Goal: Task Accomplishment & Management: Use online tool/utility

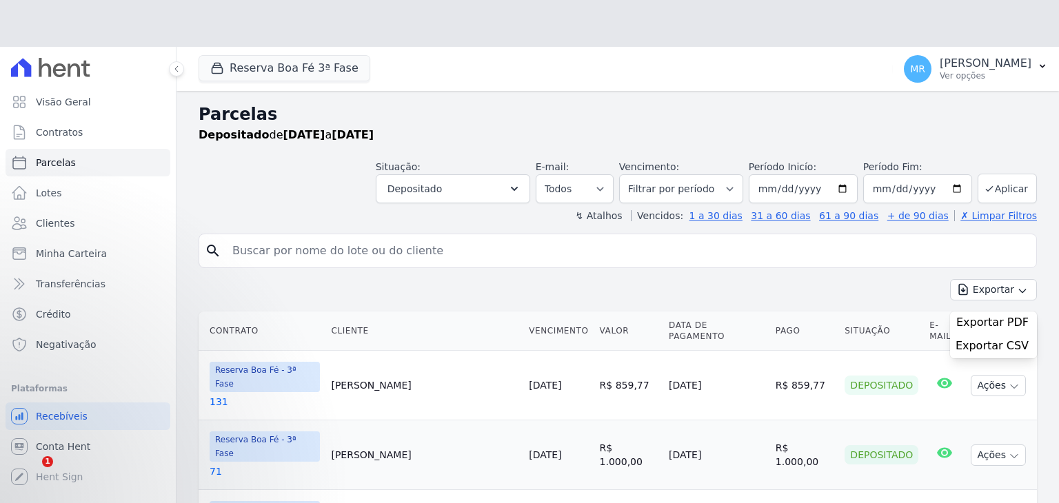
select select
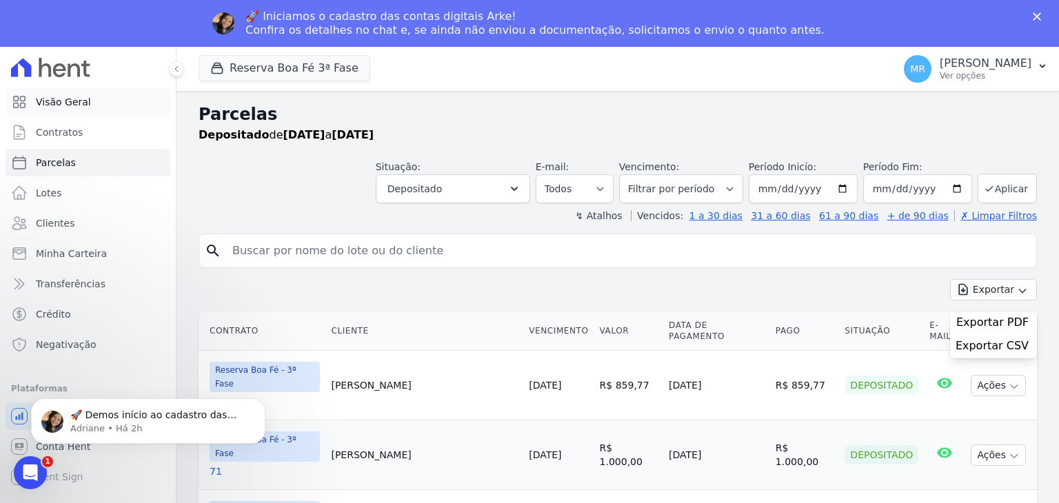
click at [48, 101] on span "Visão Geral" at bounding box center [63, 102] width 55 height 14
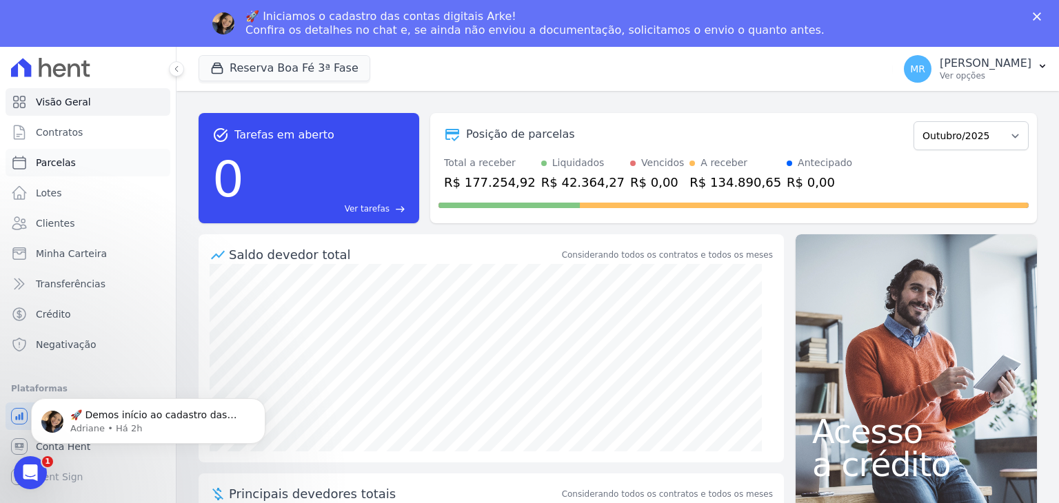
click at [71, 173] on link "Parcelas" at bounding box center [88, 163] width 165 height 28
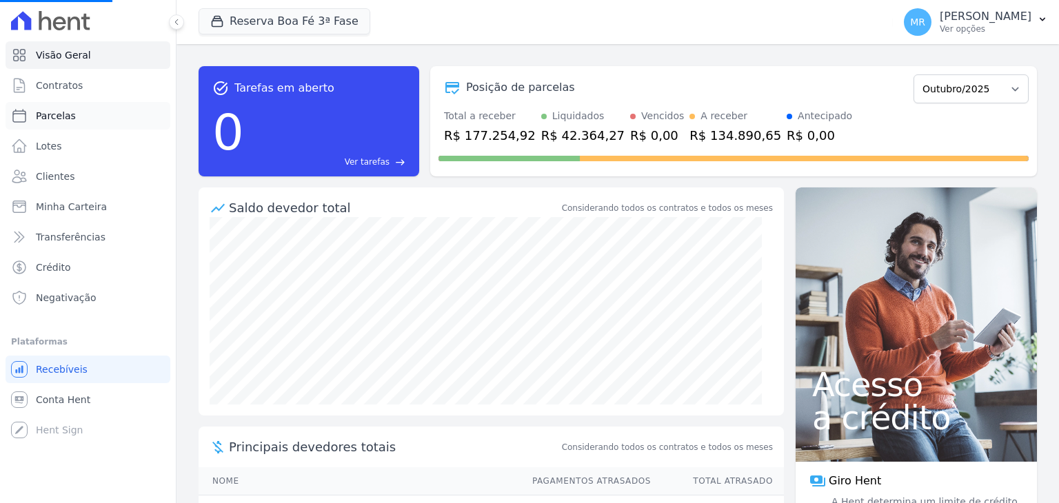
select select
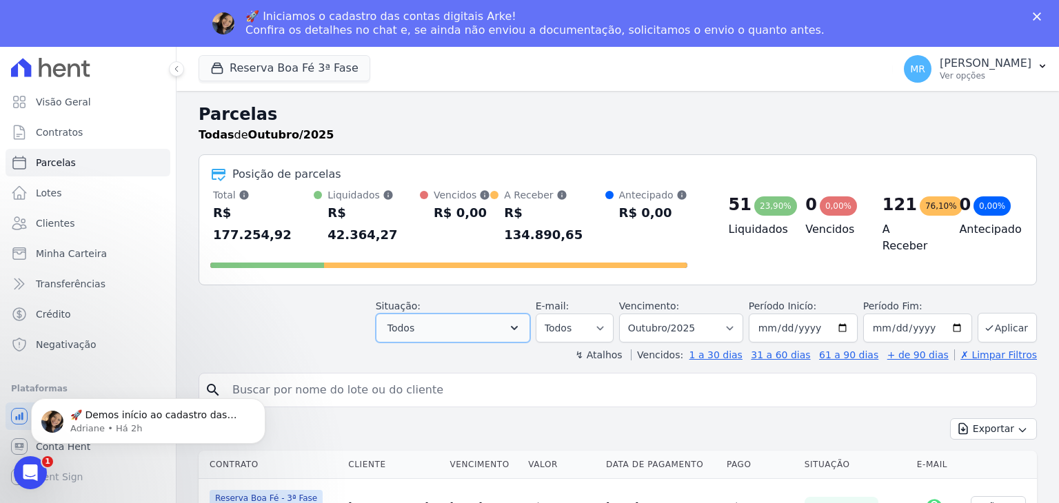
click at [521, 321] on icon "button" at bounding box center [515, 328] width 14 height 14
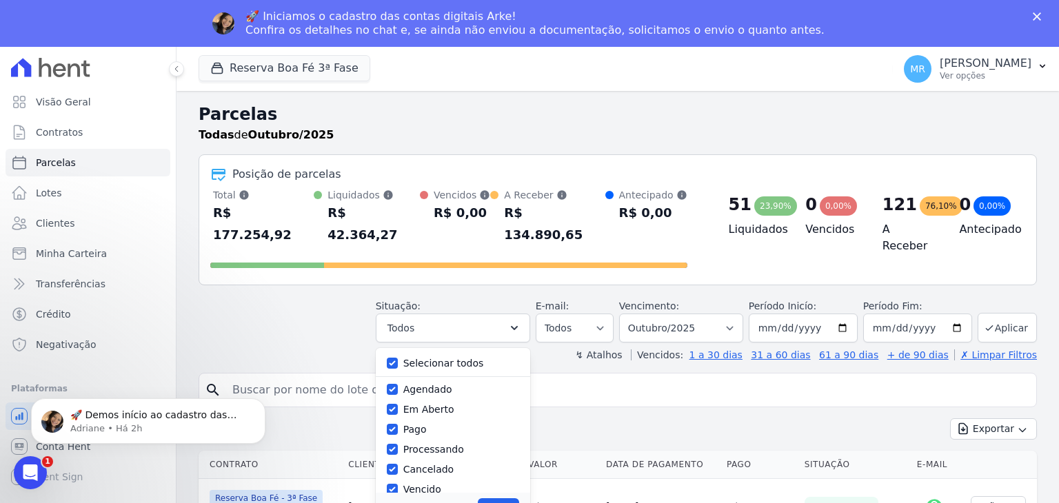
click at [473, 358] on label "Selecionar todos" at bounding box center [443, 363] width 81 height 11
click at [398, 358] on input "Selecionar todos" at bounding box center [392, 363] width 11 height 11
checkbox input "false"
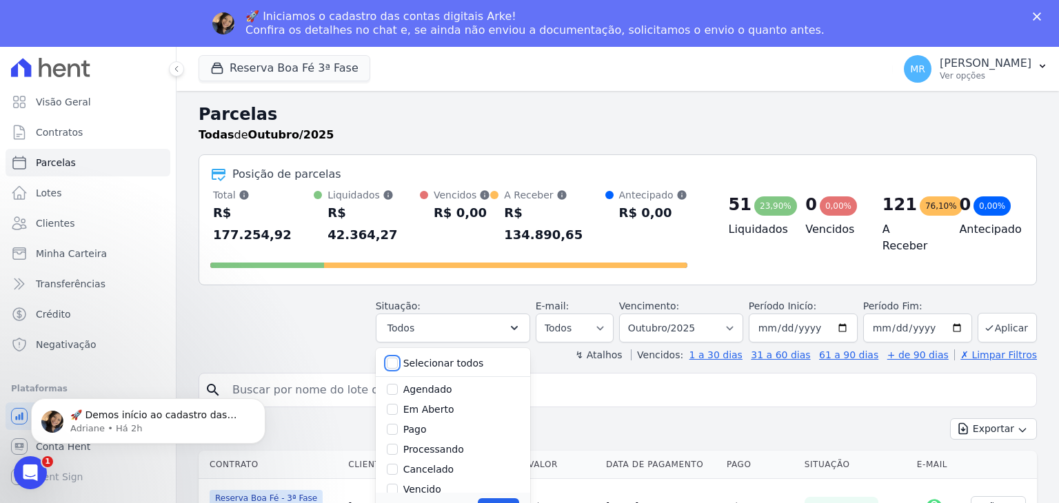
checkbox input "false"
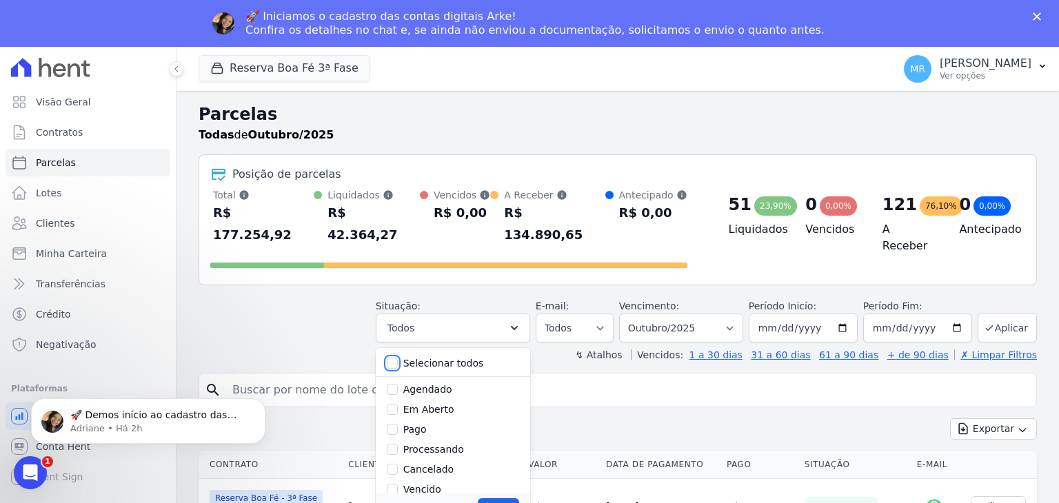
checkbox input "false"
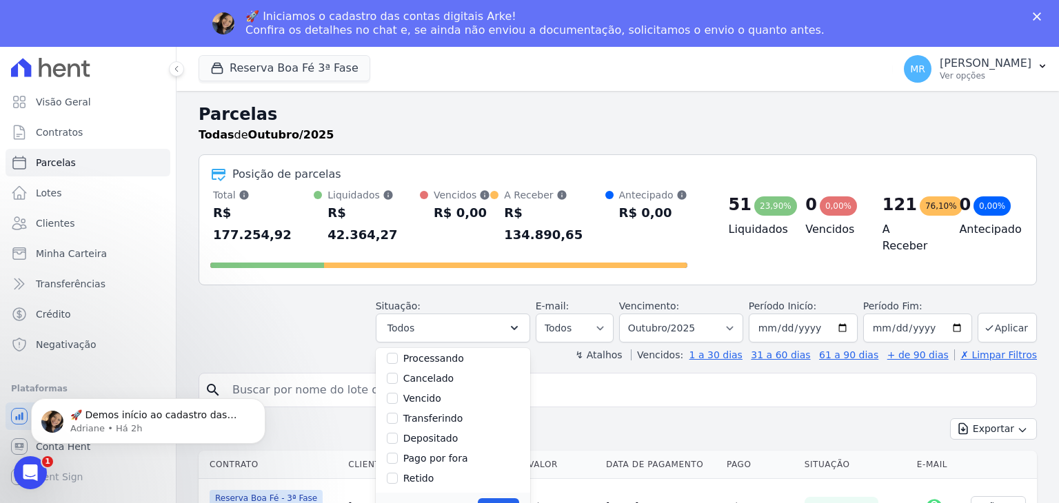
scroll to position [92, 0]
click at [311, 64] on button "Reserva Boa Fé 3ª Fase" at bounding box center [285, 68] width 172 height 26
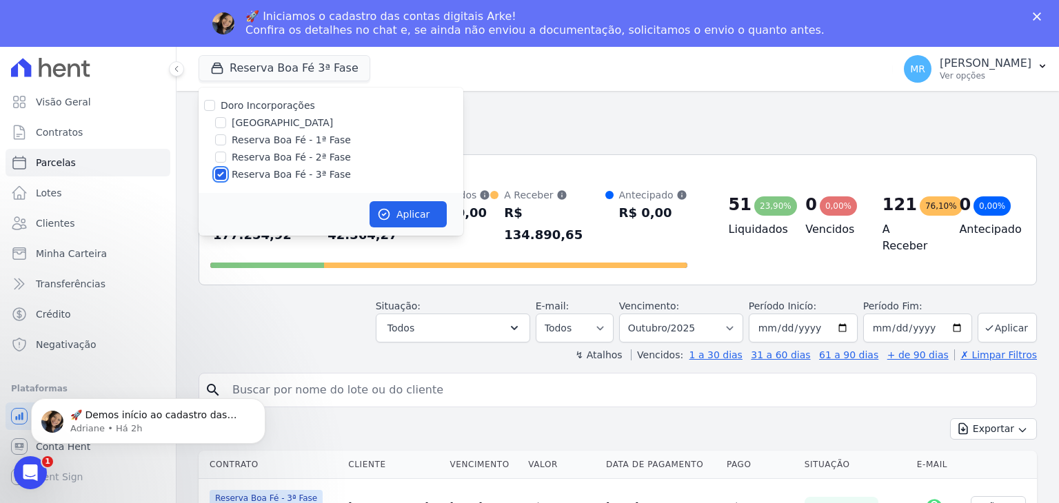
click at [221, 177] on input "Reserva Boa Fé - 3ª Fase" at bounding box center [220, 174] width 11 height 11
checkbox input "false"
click at [221, 119] on input "[GEOGRAPHIC_DATA]" at bounding box center [220, 122] width 11 height 11
checkbox input "true"
click at [421, 213] on button "Aplicar" at bounding box center [408, 214] width 77 height 26
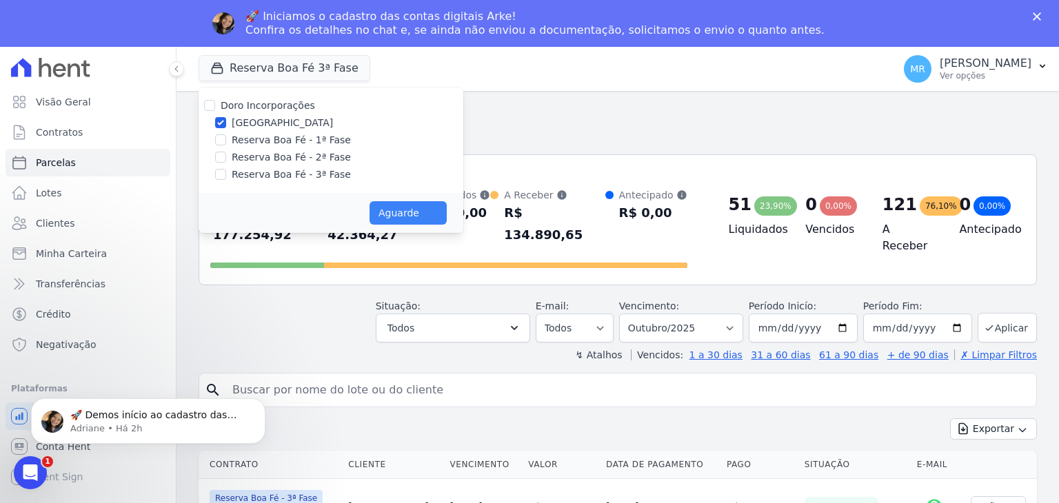
select select
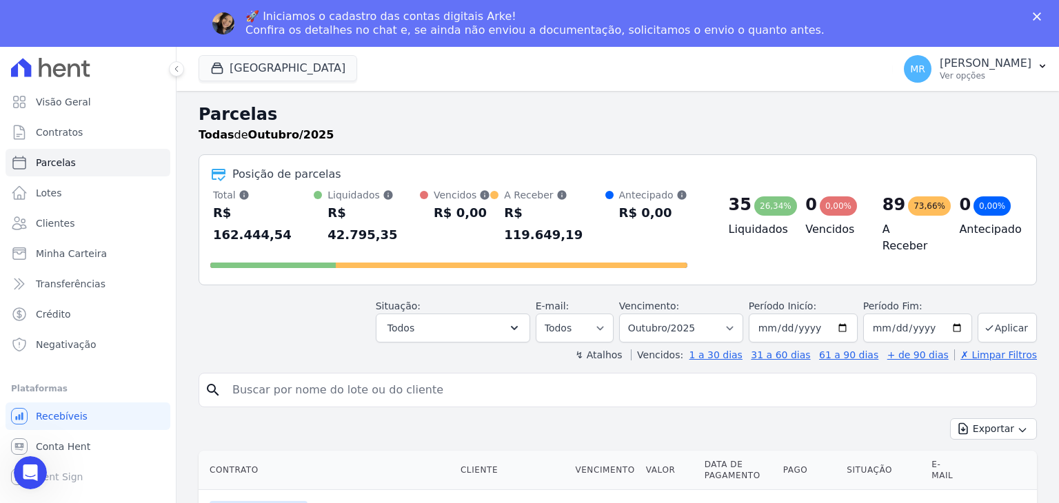
scroll to position [0, 0]
click at [714, 314] on select "Filtrar por período ──────── Todos os meses Novembro/2024 Dezembro/2024 Janeiro…" at bounding box center [681, 328] width 124 height 29
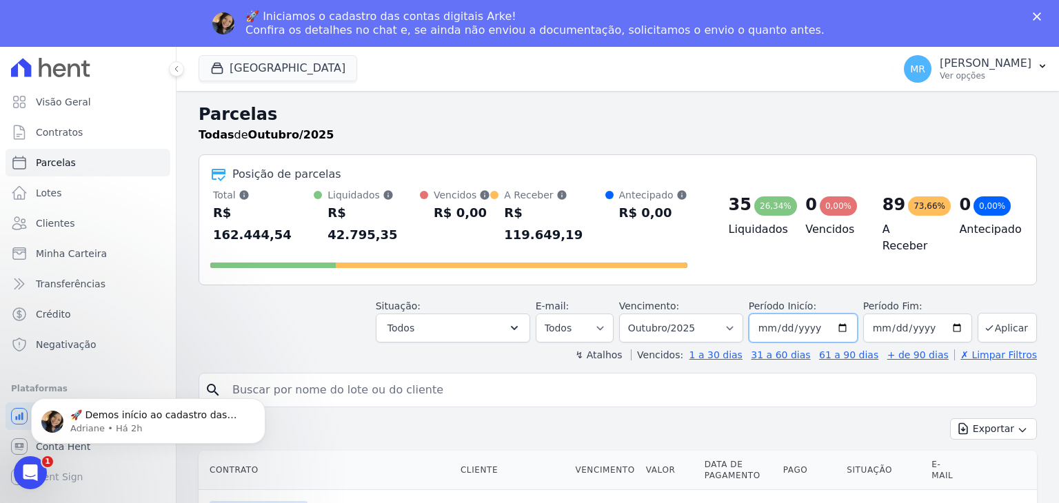
click at [839, 314] on input "2025-10-01" at bounding box center [803, 328] width 109 height 29
type input "[DATE]"
click at [947, 314] on input "2025-10-31" at bounding box center [917, 328] width 109 height 29
type input "2025-08-30"
click at [455, 314] on button "Todos" at bounding box center [453, 328] width 154 height 29
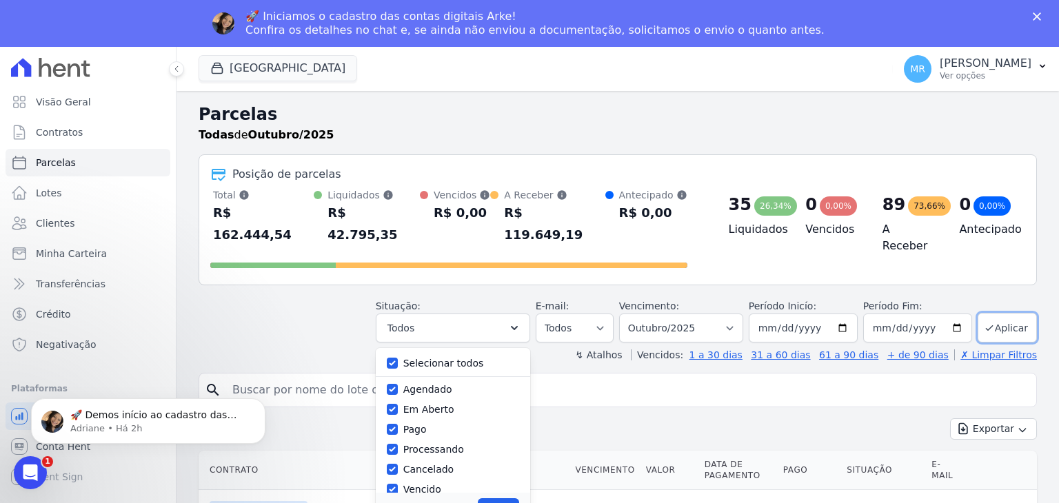
click at [474, 358] on label "Selecionar todos" at bounding box center [443, 363] width 81 height 11
click at [398, 358] on input "Selecionar todos" at bounding box center [392, 363] width 11 height 11
checkbox input "false"
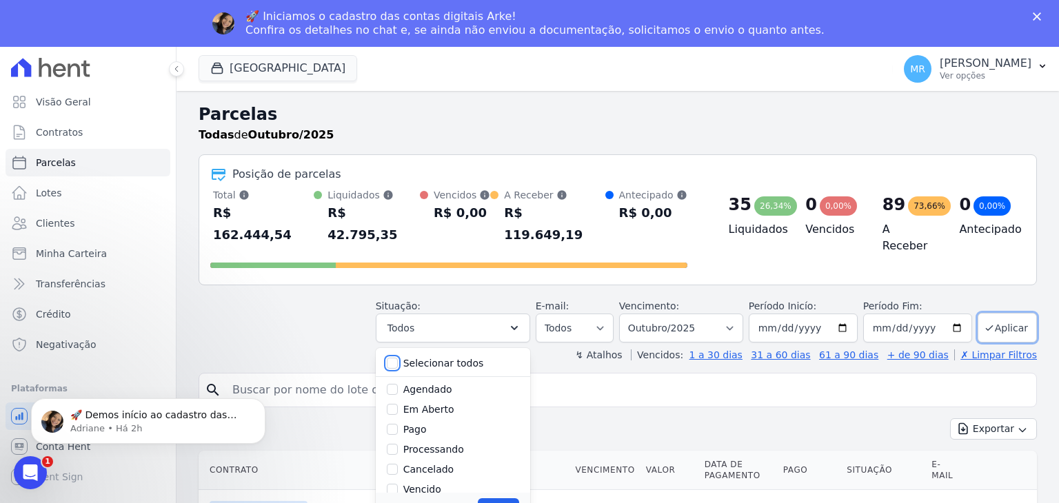
checkbox input "false"
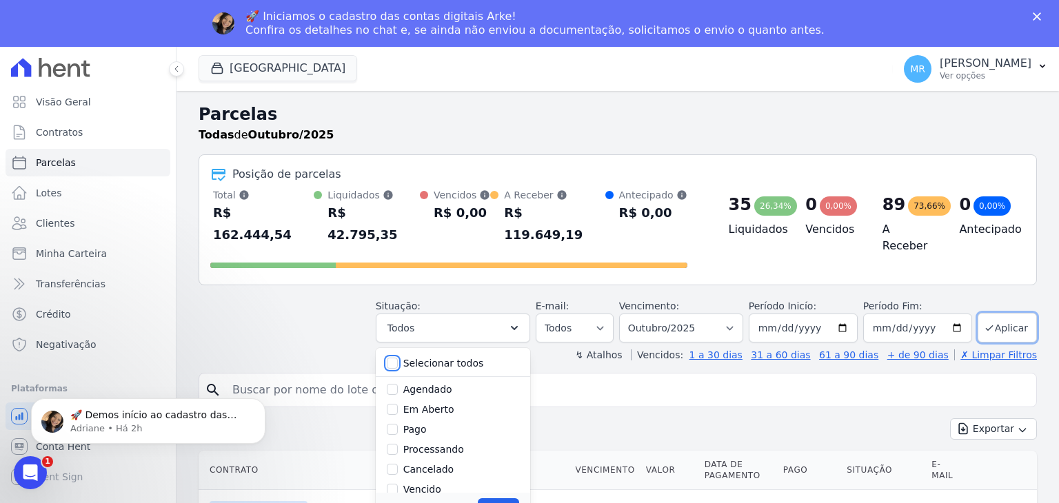
checkbox input "false"
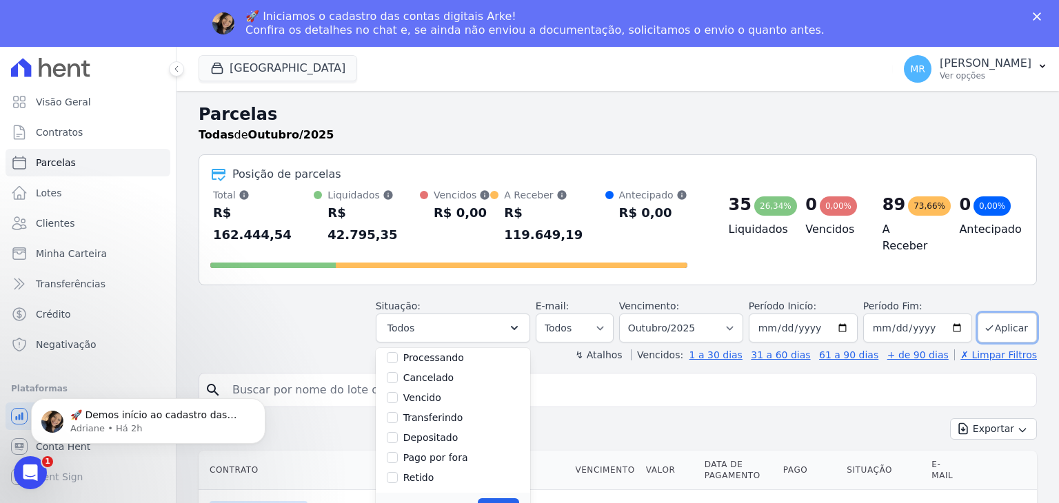
click at [461, 452] on label "Pago por fora" at bounding box center [435, 457] width 65 height 11
click at [398, 452] on input "Pago por fora" at bounding box center [392, 457] width 11 height 11
checkbox input "true"
click at [510, 499] on button "Aplicar" at bounding box center [498, 509] width 41 height 21
select select "paid_externally"
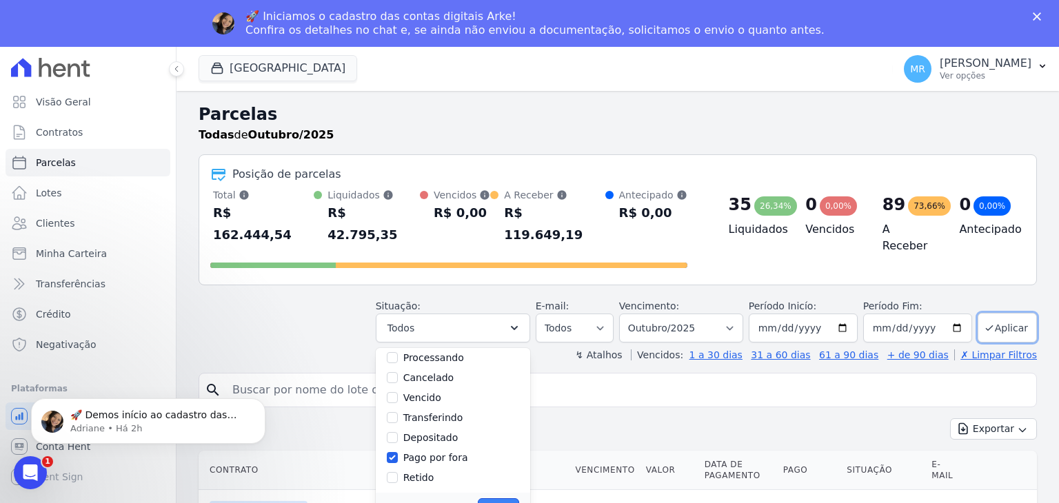
scroll to position [72, 0]
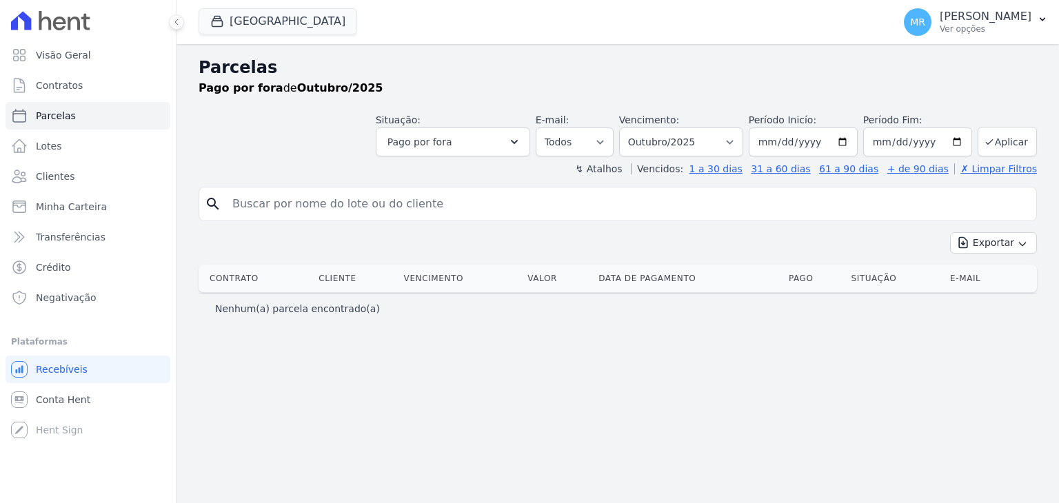
select select
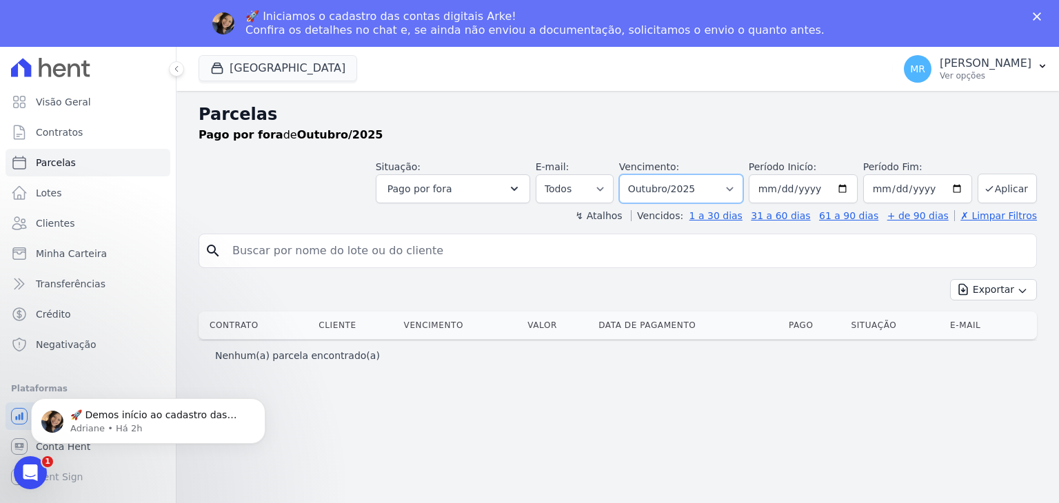
click at [742, 199] on select "Filtrar por período ──────── Todos os meses Novembro/2024 Dezembro/2024 Janeiro…" at bounding box center [681, 188] width 124 height 29
select select "08/2025"
click at [641, 174] on select "Filtrar por período ──────── Todos os meses Novembro/2024 Dezembro/2024 Janeiro…" at bounding box center [681, 188] width 124 height 29
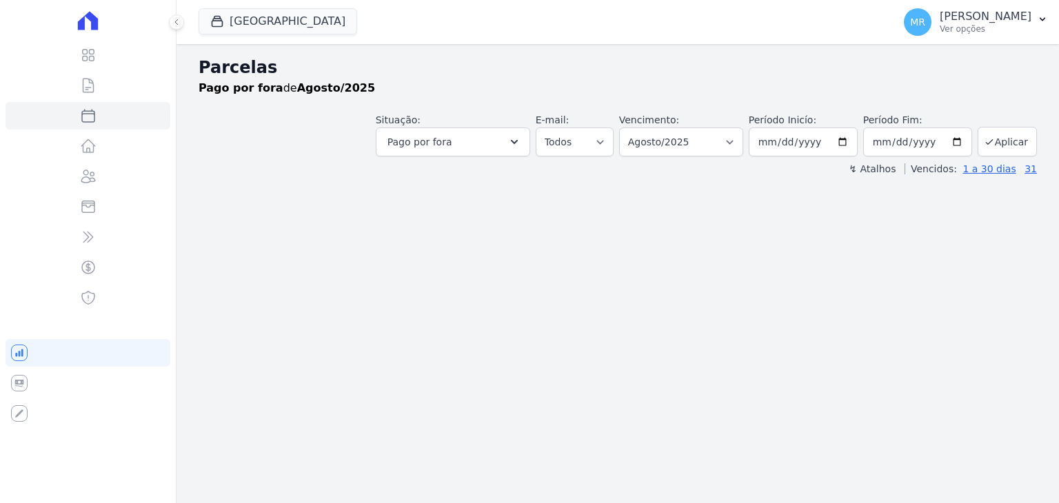
select select
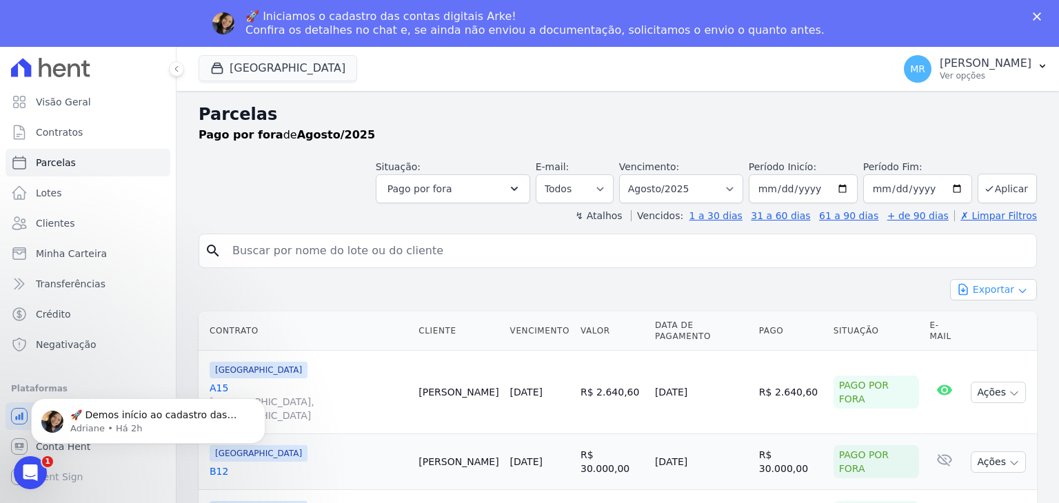
click at [979, 284] on button "Exportar" at bounding box center [993, 289] width 87 height 21
click at [966, 343] on span "Exportar CSV" at bounding box center [992, 346] width 73 height 14
click at [266, 75] on button "[GEOGRAPHIC_DATA]" at bounding box center [278, 68] width 159 height 26
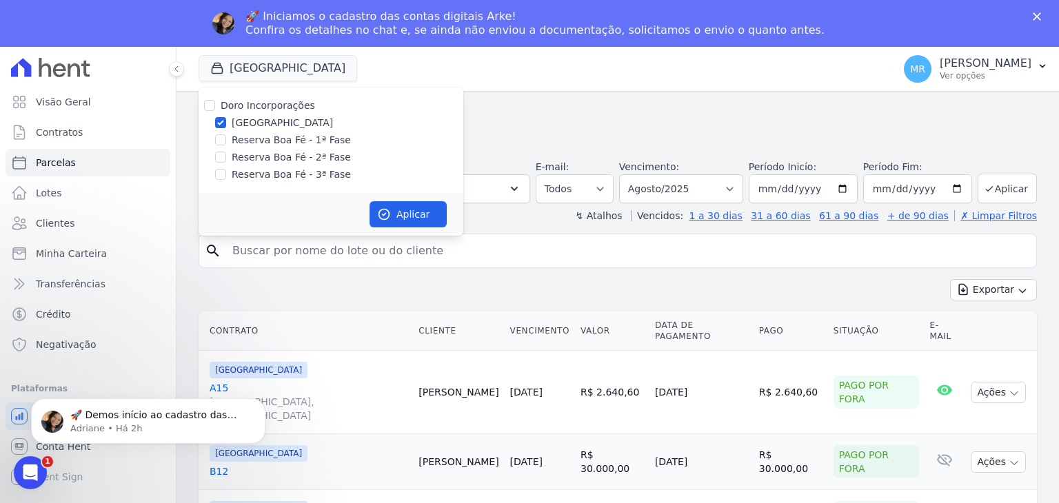
click at [270, 126] on label "[GEOGRAPHIC_DATA]" at bounding box center [282, 123] width 101 height 14
click at [226, 126] on input "[GEOGRAPHIC_DATA]" at bounding box center [220, 122] width 11 height 11
checkbox input "false"
click at [265, 139] on label "Reserva Boa Fé - 1ª Fase" at bounding box center [291, 140] width 119 height 14
click at [226, 139] on input "Reserva Boa Fé - 1ª Fase" at bounding box center [220, 139] width 11 height 11
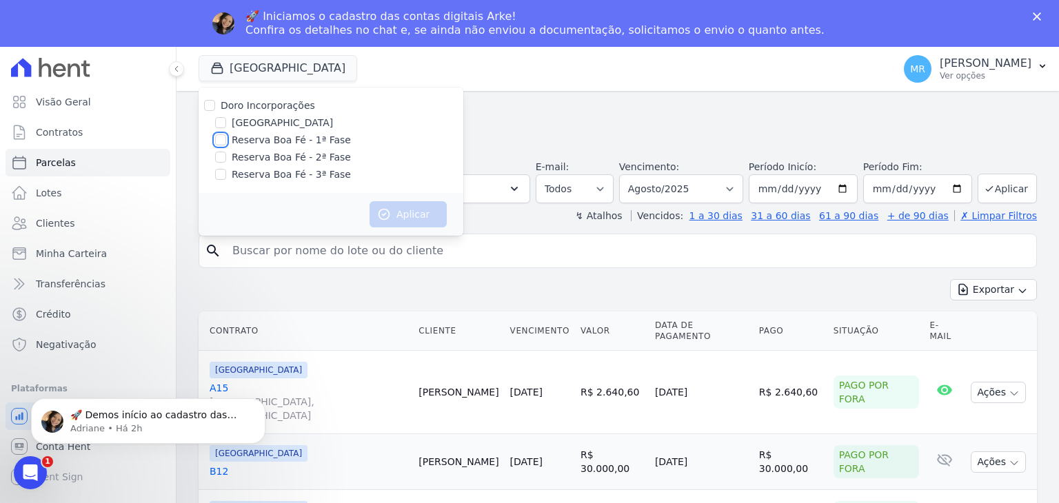
checkbox input "true"
click at [261, 156] on label "Reserva Boa Fé - 2ª Fase" at bounding box center [291, 157] width 119 height 14
click at [226, 156] on input "Reserva Boa Fé - 2ª Fase" at bounding box center [220, 157] width 11 height 11
checkbox input "true"
click at [386, 218] on icon "button" at bounding box center [384, 215] width 14 height 14
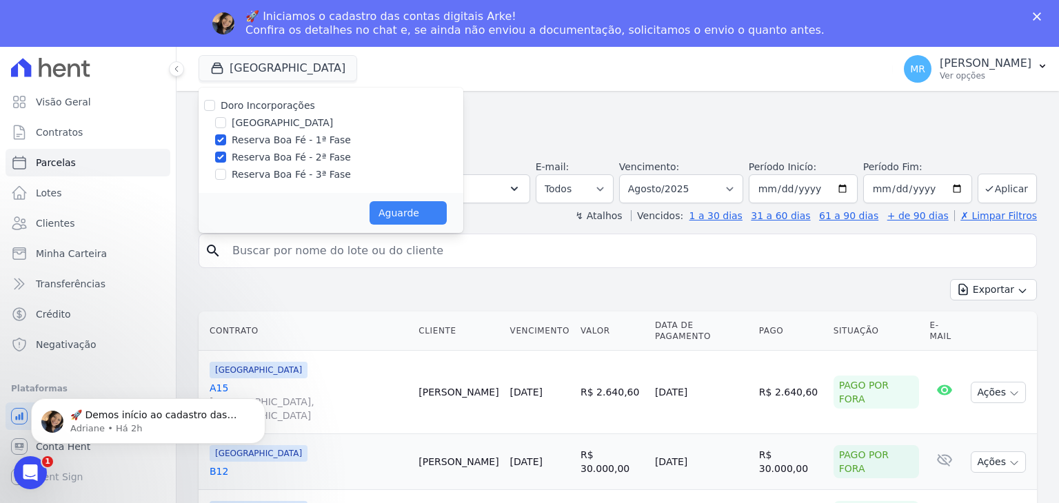
select select
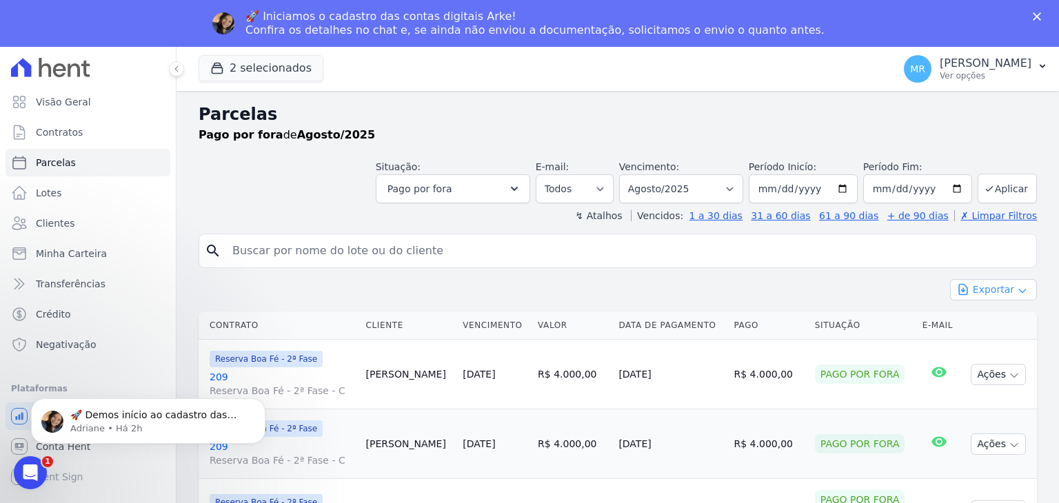
click at [982, 286] on button "Exportar" at bounding box center [993, 289] width 87 height 21
click at [983, 346] on span "Exportar CSV" at bounding box center [992, 346] width 73 height 14
click at [212, 70] on icon "button" at bounding box center [217, 68] width 14 height 14
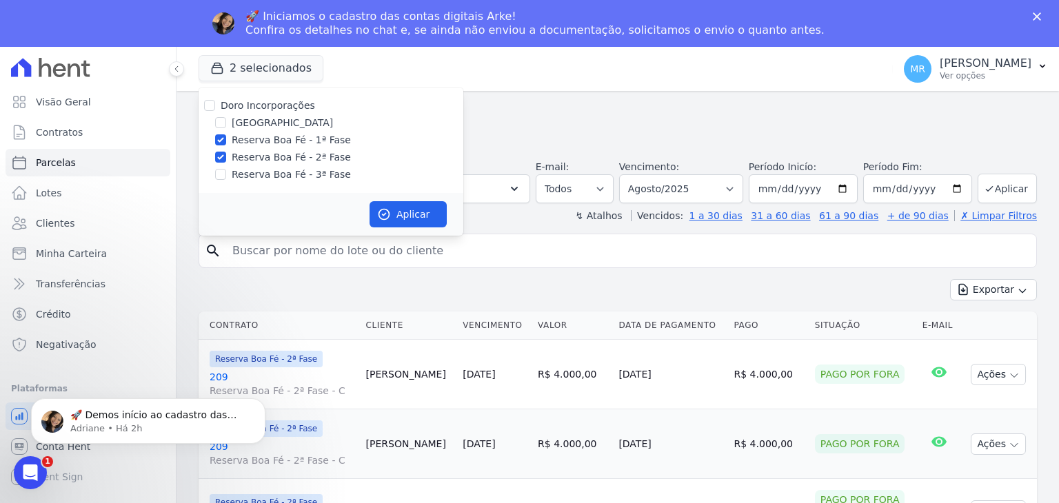
click at [229, 177] on div "Reserva Boa Fé - 3ª Fase" at bounding box center [331, 175] width 265 height 14
click at [217, 161] on input "Reserva Boa Fé - 2ª Fase" at bounding box center [220, 157] width 11 height 11
checkbox input "false"
click at [221, 145] on input "Reserva Boa Fé - 1ª Fase" at bounding box center [220, 139] width 11 height 11
checkbox input "false"
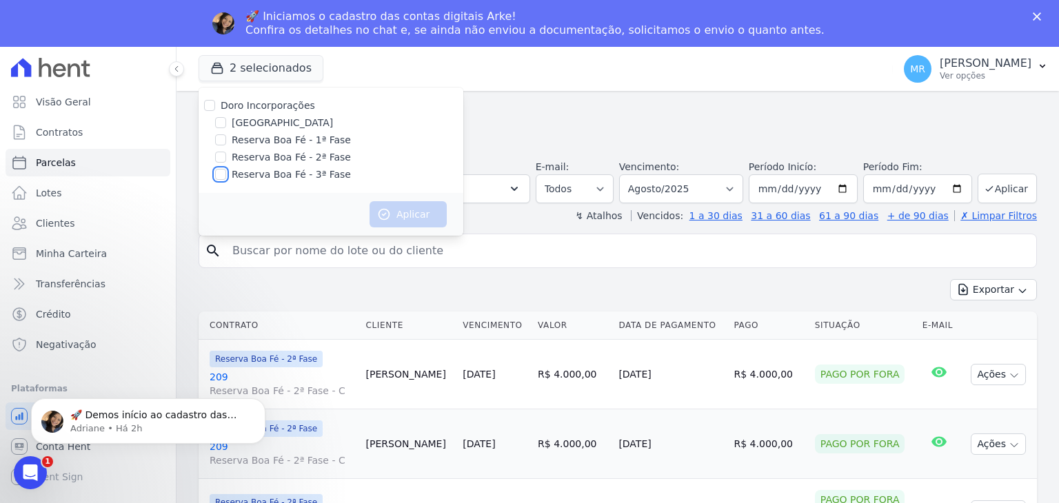
click at [221, 172] on input "Reserva Boa Fé - 3ª Fase" at bounding box center [220, 174] width 11 height 11
checkbox input "true"
click at [405, 217] on button "Aplicar" at bounding box center [408, 214] width 77 height 26
select select
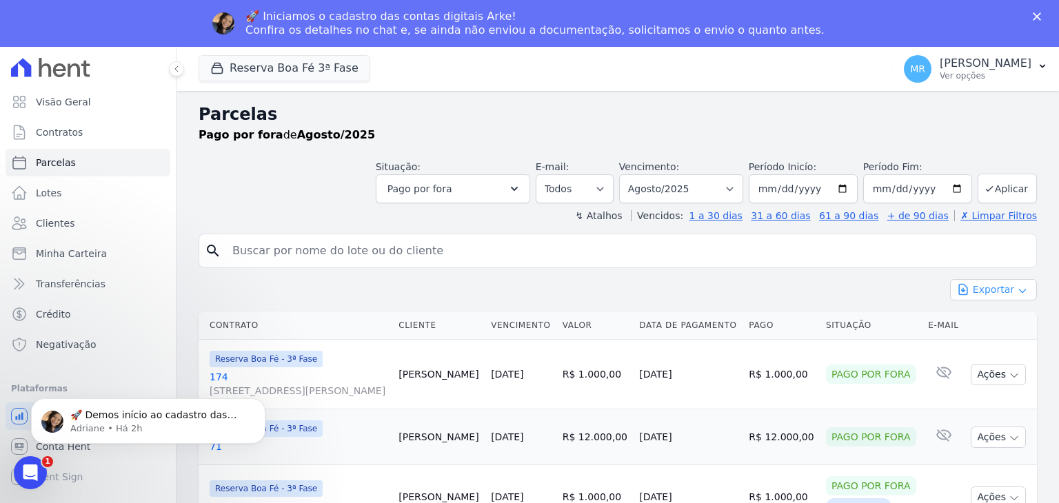
click at [991, 279] on button "Exportar" at bounding box center [993, 289] width 87 height 21
click at [968, 348] on span "Exportar CSV" at bounding box center [992, 346] width 73 height 14
click at [334, 79] on button "Reserva Boa Fé 3ª Fase" at bounding box center [285, 68] width 172 height 26
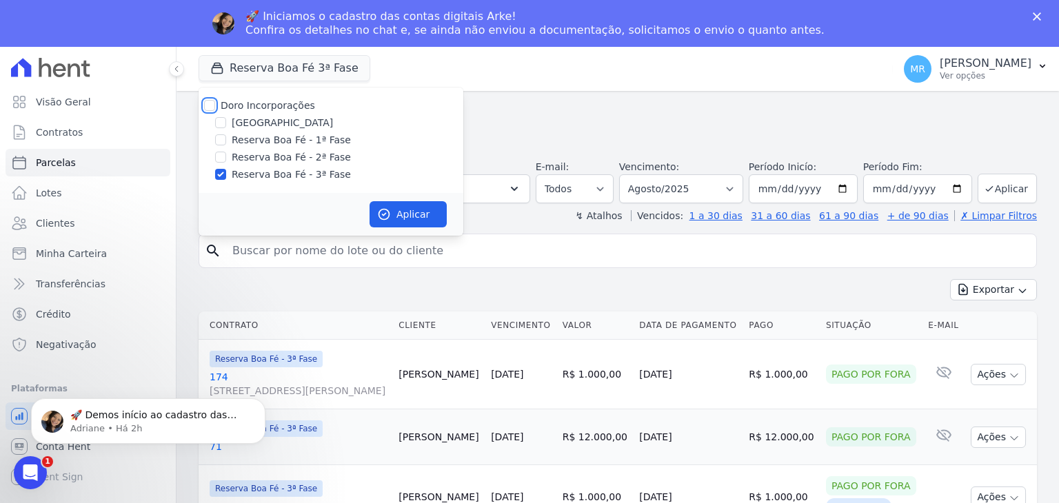
click at [213, 103] on input "Doro Incorporações" at bounding box center [209, 105] width 11 height 11
checkbox input "true"
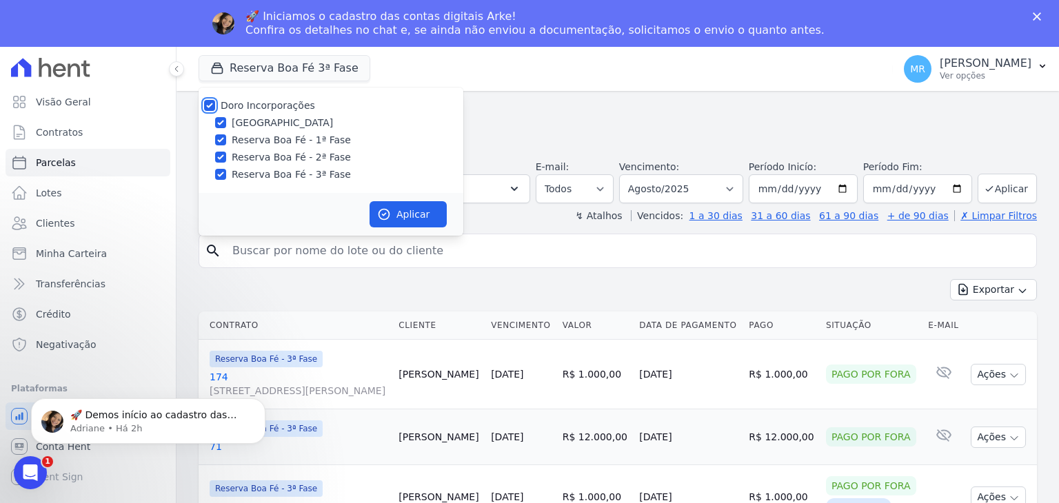
click at [213, 103] on input "Doro Incorporações" at bounding box center [209, 105] width 11 height 11
checkbox input "false"
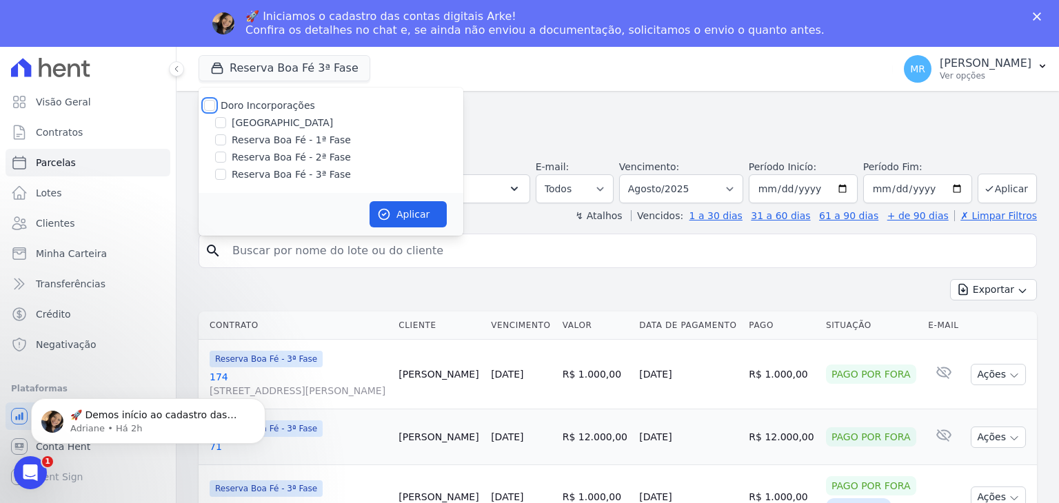
checkbox input "false"
click at [215, 128] on input "[GEOGRAPHIC_DATA]" at bounding box center [220, 122] width 11 height 11
checkbox input "true"
click at [434, 217] on button "Aplicar" at bounding box center [408, 214] width 77 height 26
select select
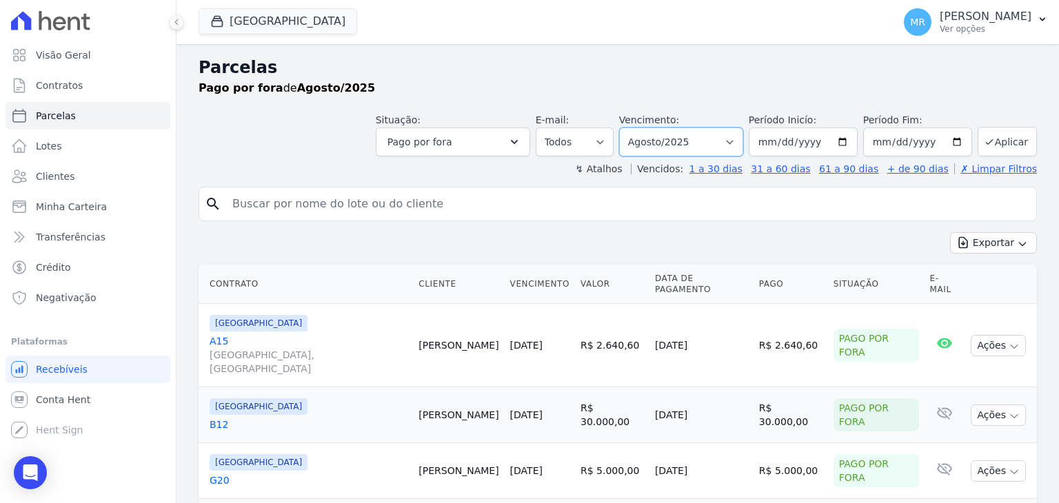
click at [691, 148] on select "Filtrar por período ──────── Todos os meses Novembro/2024 Dezembro/2024 Janeiro…" at bounding box center [681, 142] width 124 height 29
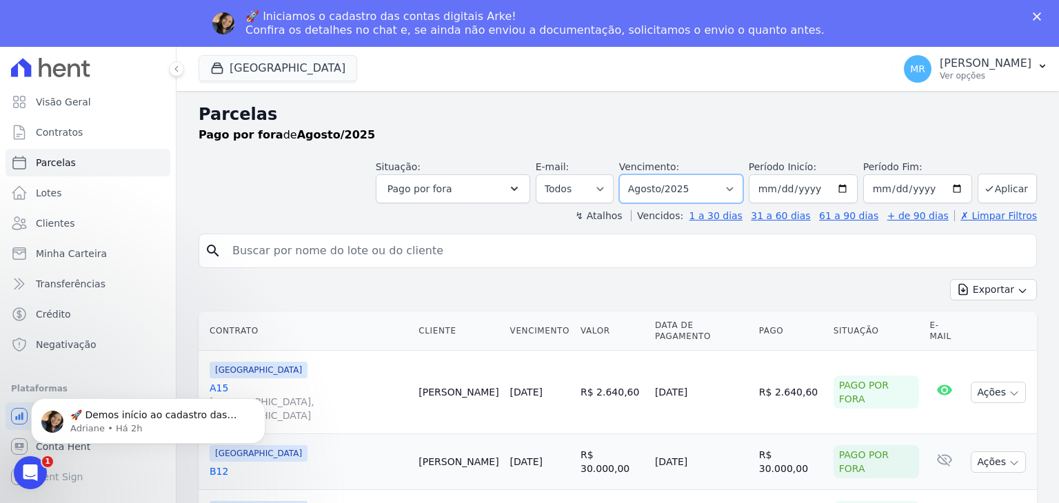
select select "09/2025"
click at [630, 174] on select "Filtrar por período ──────── Todos os meses Novembro/2024 Dezembro/2024 Janeiro…" at bounding box center [681, 188] width 124 height 29
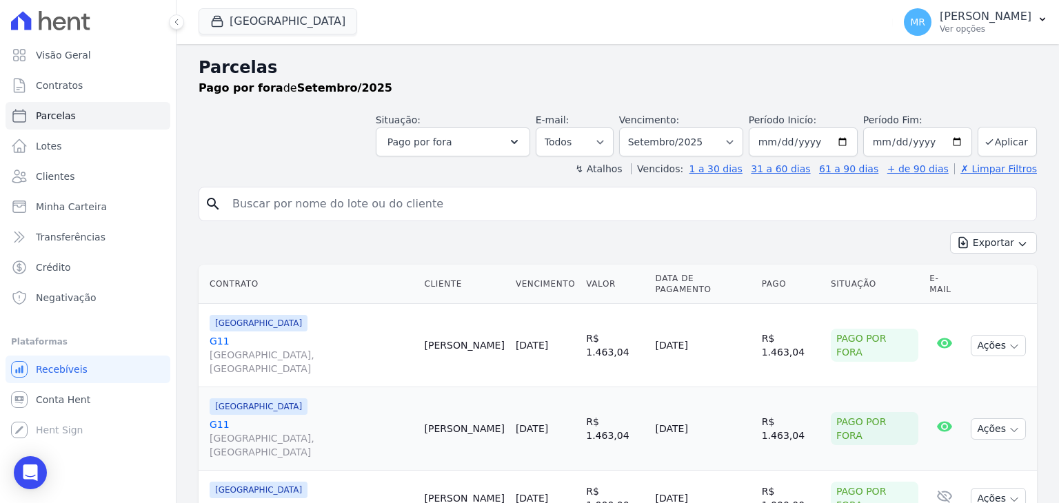
select select
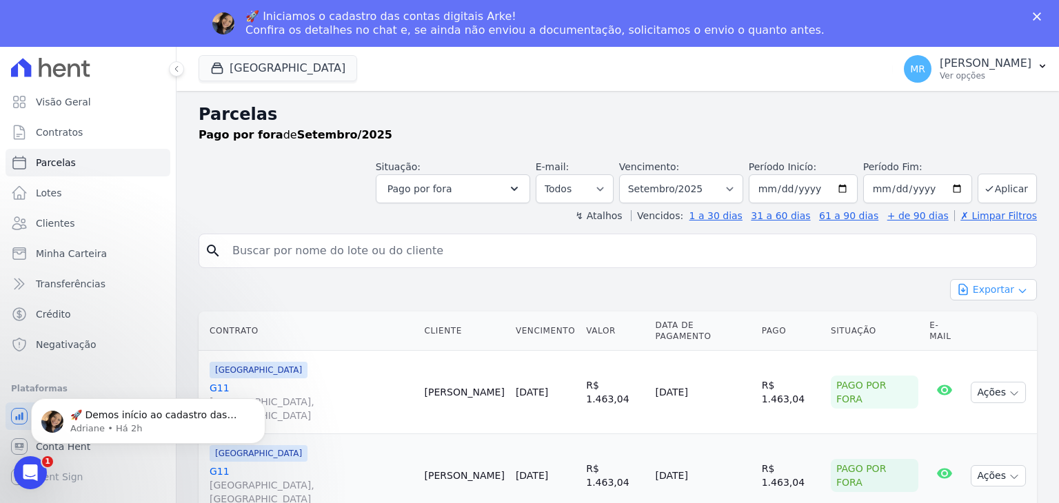
click at [981, 290] on button "Exportar" at bounding box center [993, 289] width 87 height 21
click at [978, 352] on span "Exportar CSV" at bounding box center [992, 346] width 73 height 14
click at [317, 70] on button "[GEOGRAPHIC_DATA]" at bounding box center [278, 68] width 159 height 26
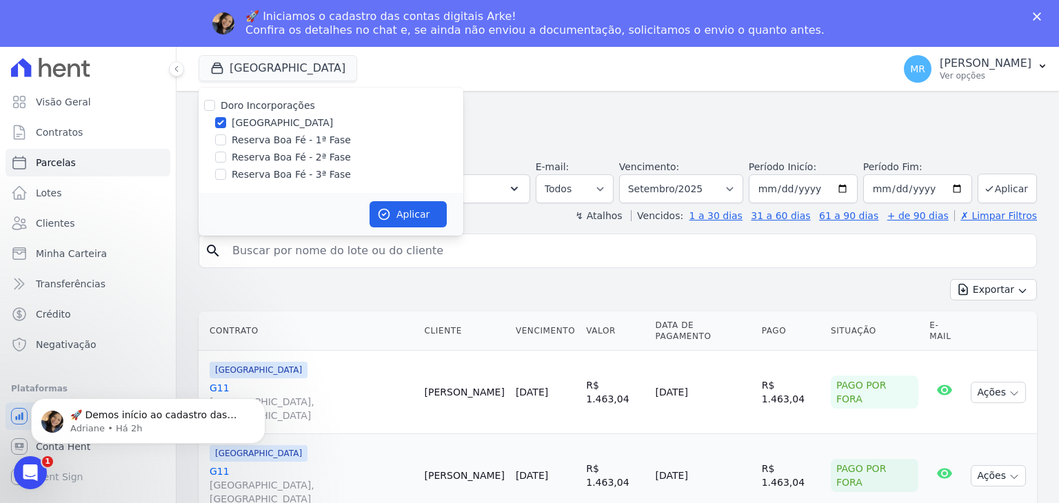
click at [257, 119] on label "[GEOGRAPHIC_DATA]" at bounding box center [282, 123] width 101 height 14
click at [226, 119] on input "[GEOGRAPHIC_DATA]" at bounding box center [220, 122] width 11 height 11
checkbox input "false"
click at [248, 143] on label "Reserva Boa Fé - 1ª Fase" at bounding box center [291, 140] width 119 height 14
click at [226, 143] on input "Reserva Boa Fé - 1ª Fase" at bounding box center [220, 139] width 11 height 11
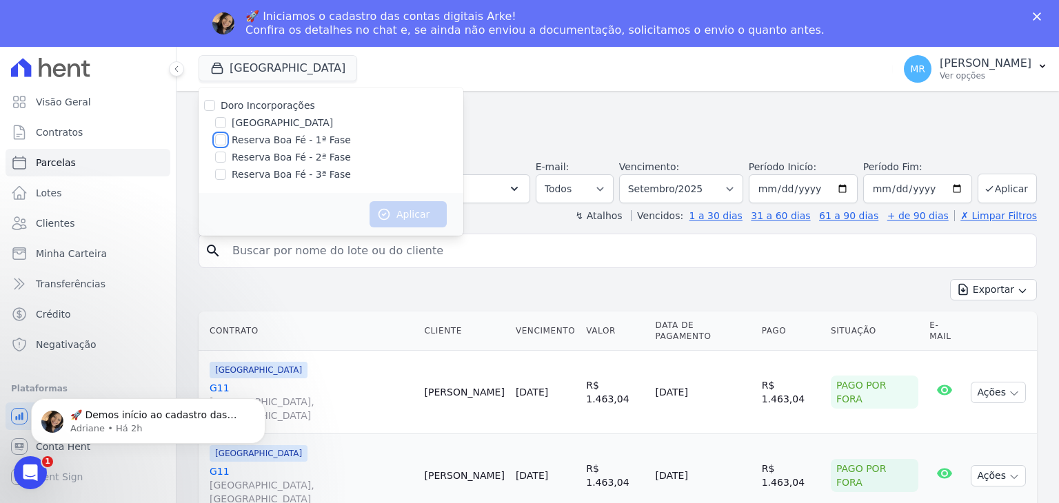
checkbox input "true"
click at [246, 155] on label "Reserva Boa Fé - 2ª Fase" at bounding box center [291, 157] width 119 height 14
click at [226, 155] on input "Reserva Boa Fé - 2ª Fase" at bounding box center [220, 157] width 11 height 11
checkbox input "true"
click at [382, 210] on icon "button" at bounding box center [384, 215] width 14 height 14
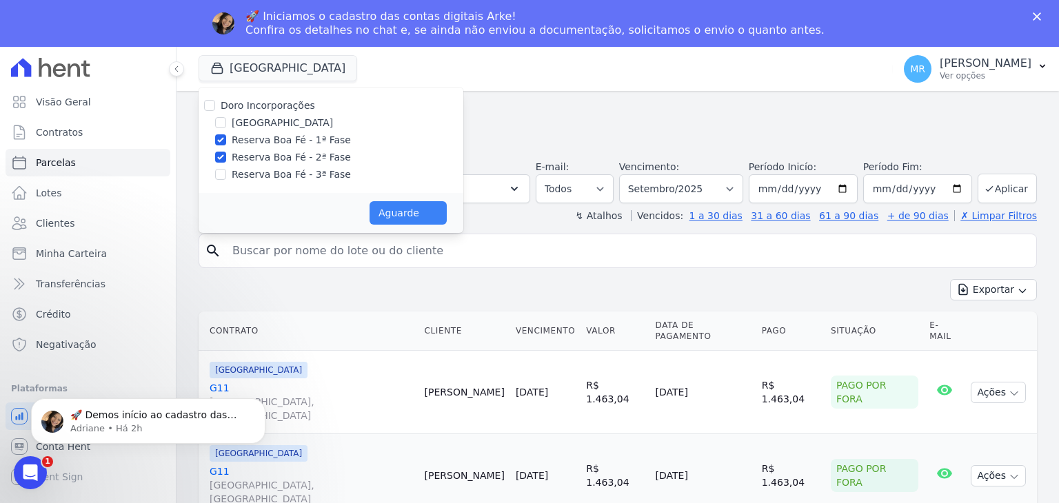
select select
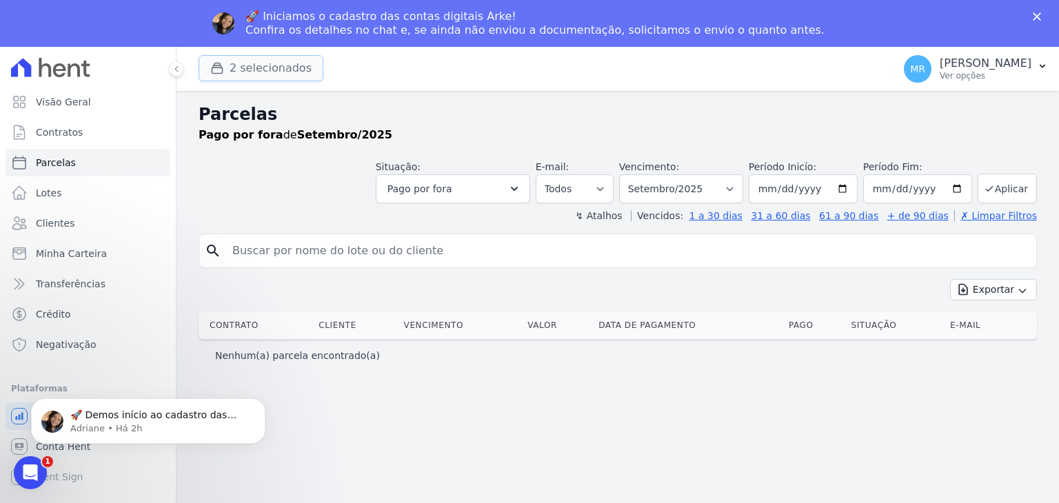
click at [254, 64] on button "2 selecionados" at bounding box center [261, 68] width 125 height 26
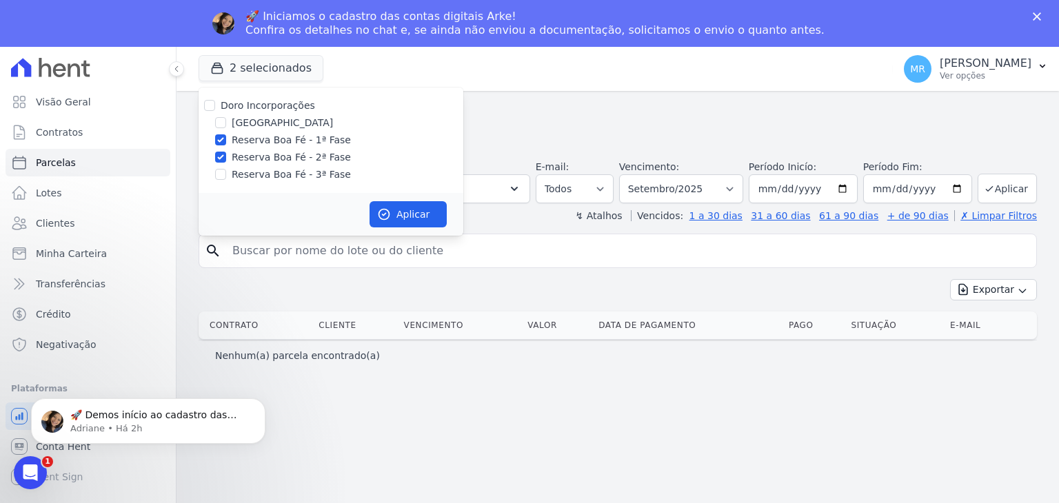
click at [252, 139] on label "Reserva Boa Fé - 1ª Fase" at bounding box center [291, 140] width 119 height 14
click at [226, 139] on input "Reserva Boa Fé - 1ª Fase" at bounding box center [220, 139] width 11 height 11
checkbox input "false"
click at [245, 155] on label "Reserva Boa Fé - 2ª Fase" at bounding box center [291, 157] width 119 height 14
click at [226, 155] on input "Reserva Boa Fé - 2ª Fase" at bounding box center [220, 157] width 11 height 11
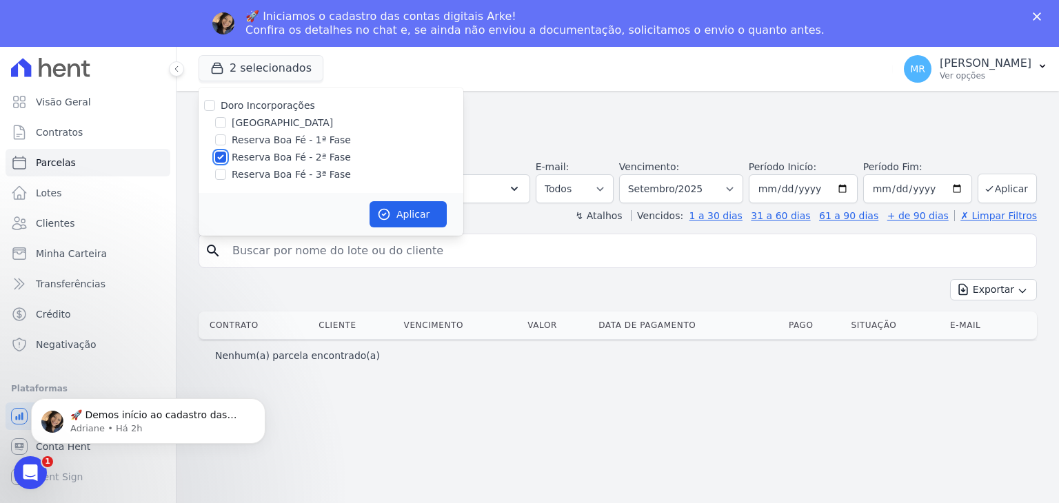
checkbox input "false"
click at [240, 177] on label "Reserva Boa Fé - 3ª Fase" at bounding box center [291, 175] width 119 height 14
click at [226, 177] on input "Reserva Boa Fé - 3ª Fase" at bounding box center [220, 174] width 11 height 11
checkbox input "true"
click at [380, 219] on icon "button" at bounding box center [384, 215] width 14 height 14
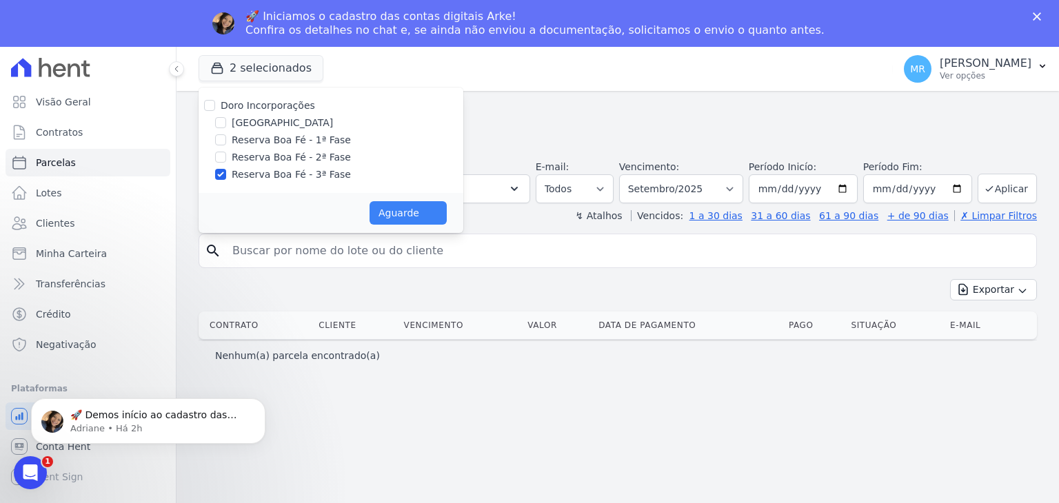
select select
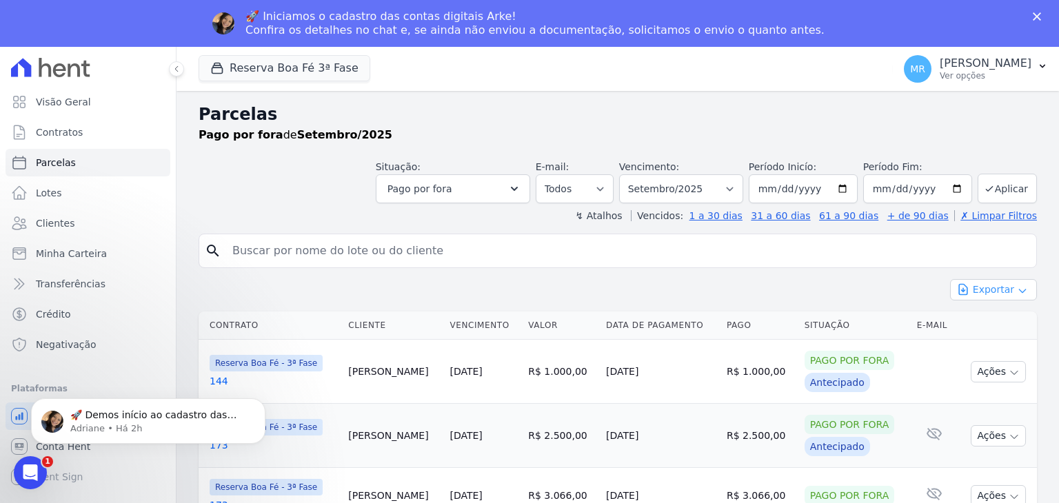
click at [961, 279] on button "Exportar" at bounding box center [993, 289] width 87 height 21
click at [991, 348] on span "Exportar CSV" at bounding box center [992, 346] width 73 height 14
click at [998, 72] on p "Ver opções" at bounding box center [986, 75] width 92 height 11
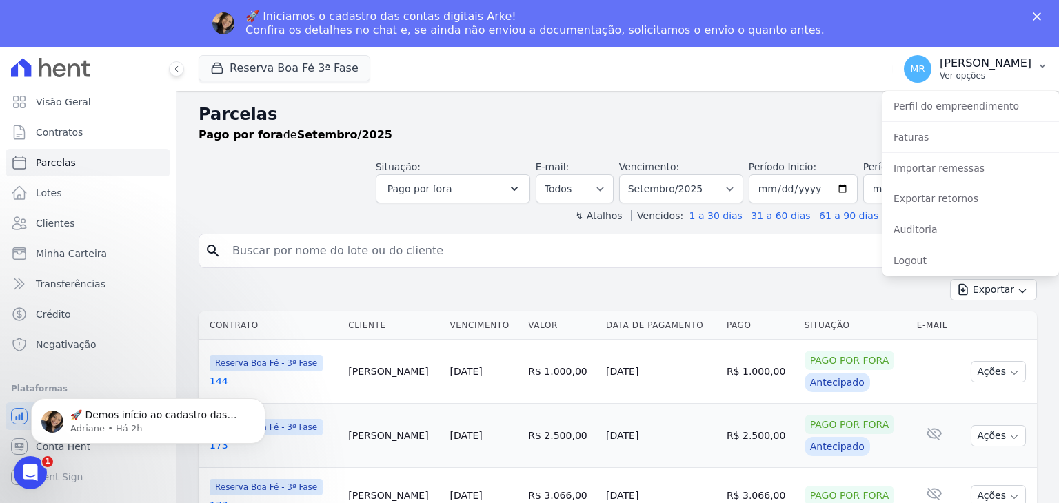
click at [998, 72] on p "Ver opções" at bounding box center [986, 75] width 92 height 11
